Goal: Information Seeking & Learning: Check status

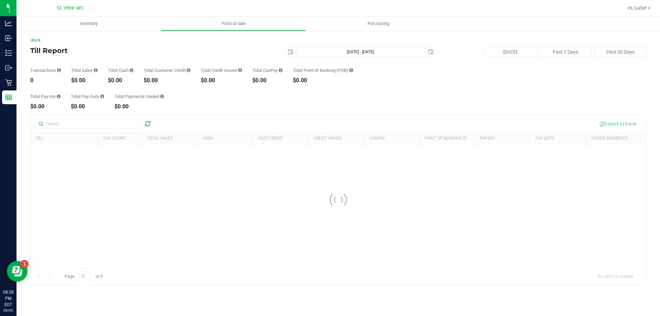
drag, startPoint x: 97, startPoint y: 82, endPoint x: 90, endPoint y: 80, distance: 7.1
click at [80, 80] on div "$0.00" at bounding box center [84, 81] width 26 height 6
click at [90, 79] on div "$0.00" at bounding box center [84, 81] width 26 height 6
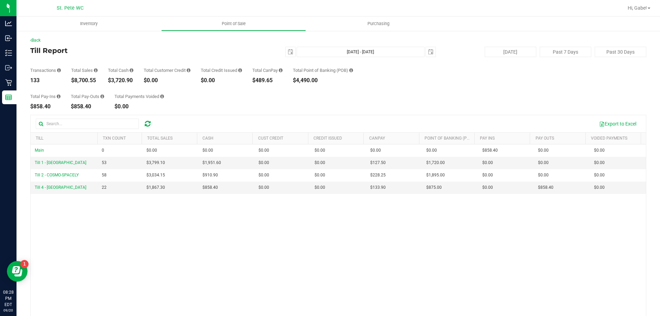
drag, startPoint x: 96, startPoint y: 80, endPoint x: 75, endPoint y: 80, distance: 21.7
click at [75, 80] on div "$8,700.55" at bounding box center [84, 81] width 26 height 6
copy div "8,700.55"
click at [288, 51] on span "select" at bounding box center [291, 52] width 6 height 6
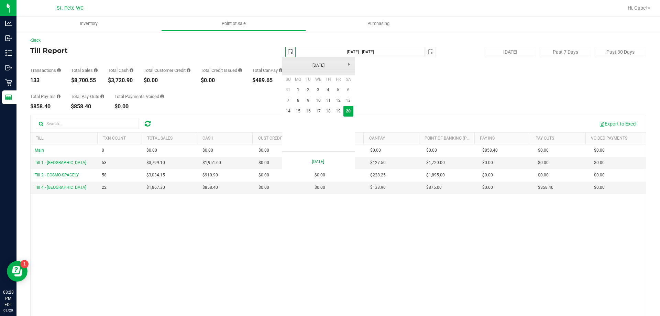
scroll to position [0, 17]
click at [300, 110] on link "15" at bounding box center [298, 111] width 10 height 11
type input "2025-09-15"
type input "Sep 15, 2025 - Sep 20, 2025"
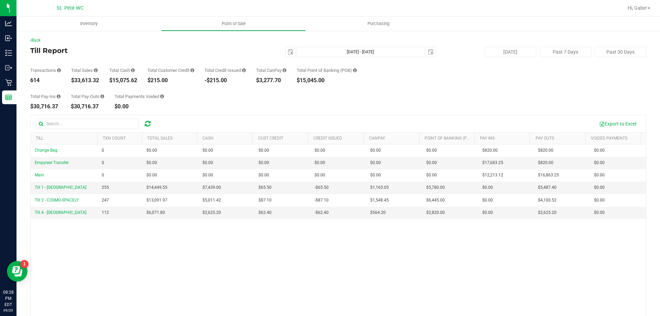
drag, startPoint x: 94, startPoint y: 82, endPoint x: 75, endPoint y: 82, distance: 18.6
click at [75, 82] on div "$33,613.32" at bounding box center [85, 81] width 28 height 6
copy div "33,613.32"
click at [288, 52] on span "select" at bounding box center [291, 52] width 6 height 6
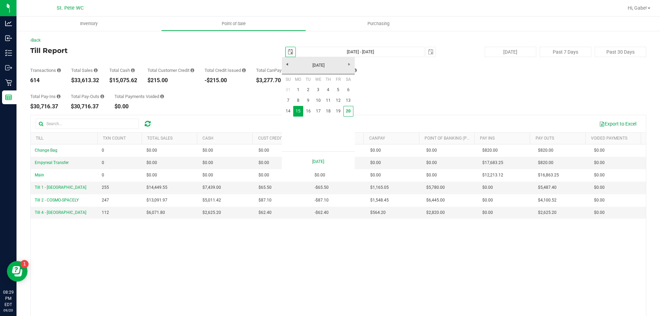
scroll to position [0, 17]
click at [302, 93] on link "1" at bounding box center [298, 90] width 10 height 11
type input "2025-09-01"
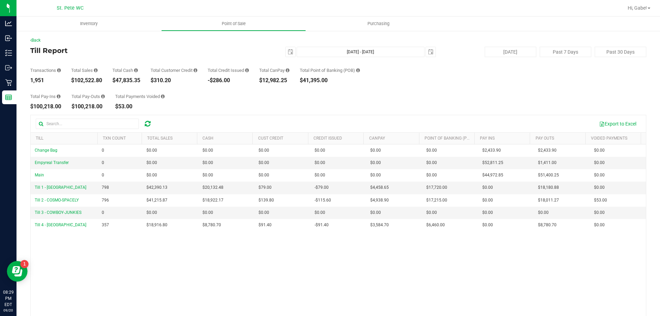
drag, startPoint x: 102, startPoint y: 80, endPoint x: 75, endPoint y: 79, distance: 27.2
click at [75, 79] on div "$102,522.80" at bounding box center [86, 81] width 31 height 6
copy div "102,522.80"
click at [500, 55] on button "[DATE]" at bounding box center [511, 52] width 52 height 10
type input "[DATE] - [DATE]"
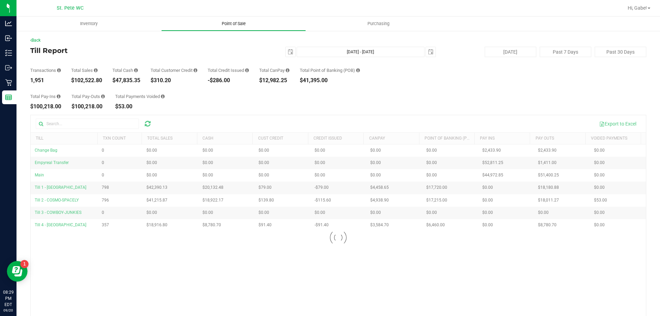
click at [246, 24] on span "Point of Sale" at bounding box center [234, 24] width 43 height 6
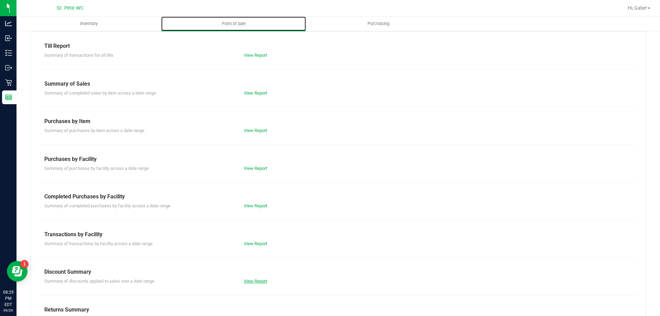
scroll to position [45, 0]
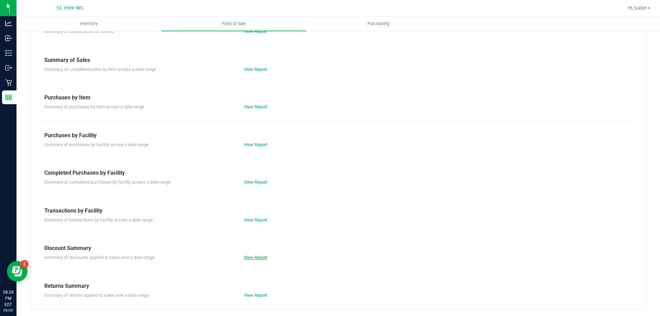
click at [254, 255] on div "View Report" at bounding box center [289, 257] width 100 height 7
click at [256, 258] on link "View Report" at bounding box center [255, 257] width 23 height 5
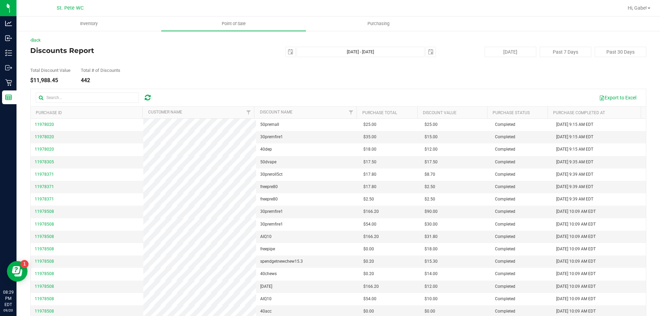
drag, startPoint x: 63, startPoint y: 81, endPoint x: 32, endPoint y: 81, distance: 30.6
click at [32, 81] on div "$11,988.45" at bounding box center [50, 81] width 40 height 6
copy div "11,988.45"
